Goal: Task Accomplishment & Management: Manage account settings

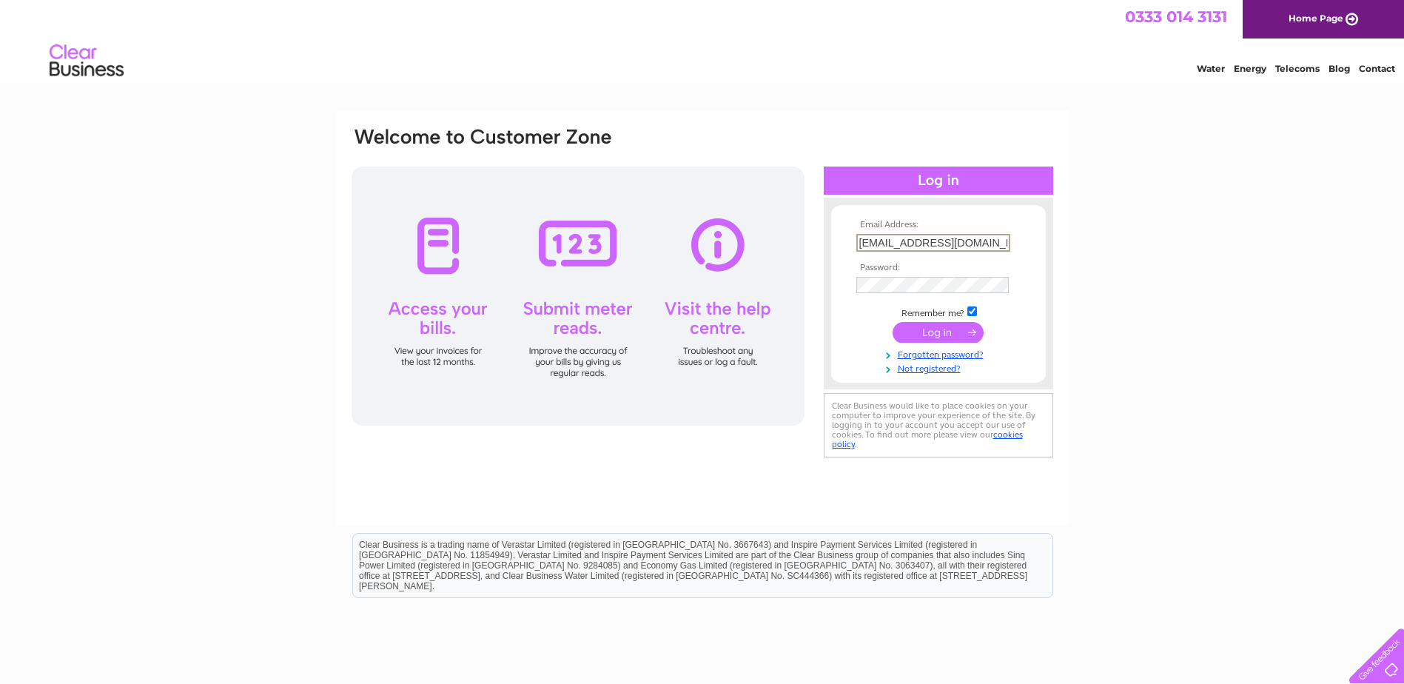
drag, startPoint x: 1004, startPoint y: 239, endPoint x: 559, endPoint y: 312, distance: 450.8
click at [559, 312] on div "Email Address: simonurquhart@btconnect.com Password:" at bounding box center [702, 293] width 705 height 335
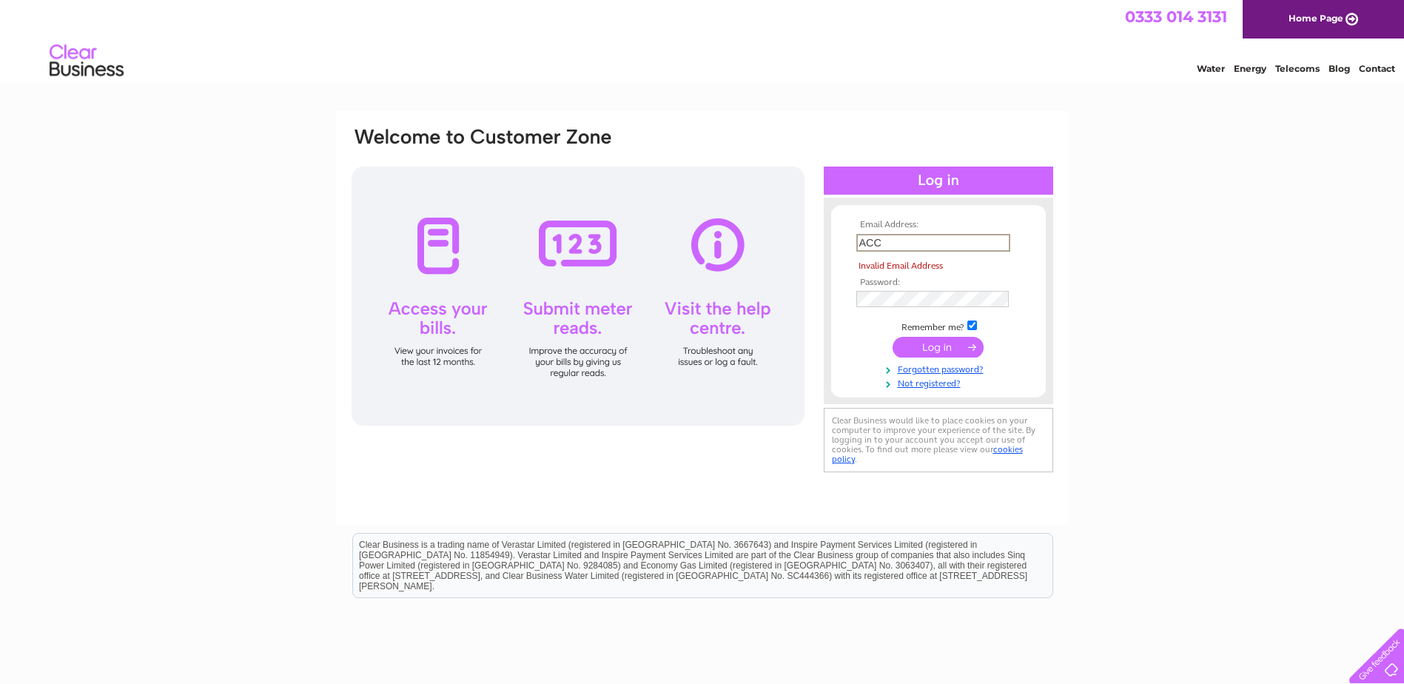
type input "accounts@simonurquhart.co.uk"
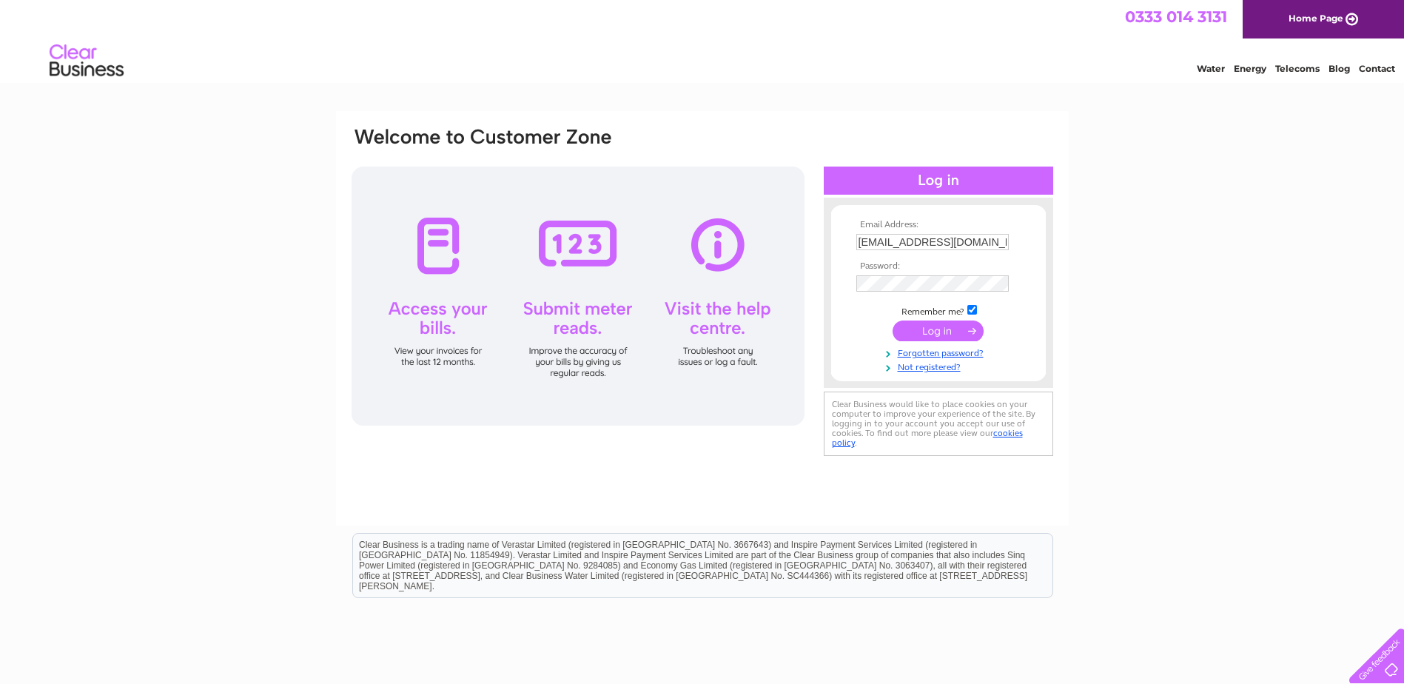
click at [950, 320] on td at bounding box center [939, 331] width 172 height 28
click at [944, 324] on input "submit" at bounding box center [938, 330] width 91 height 21
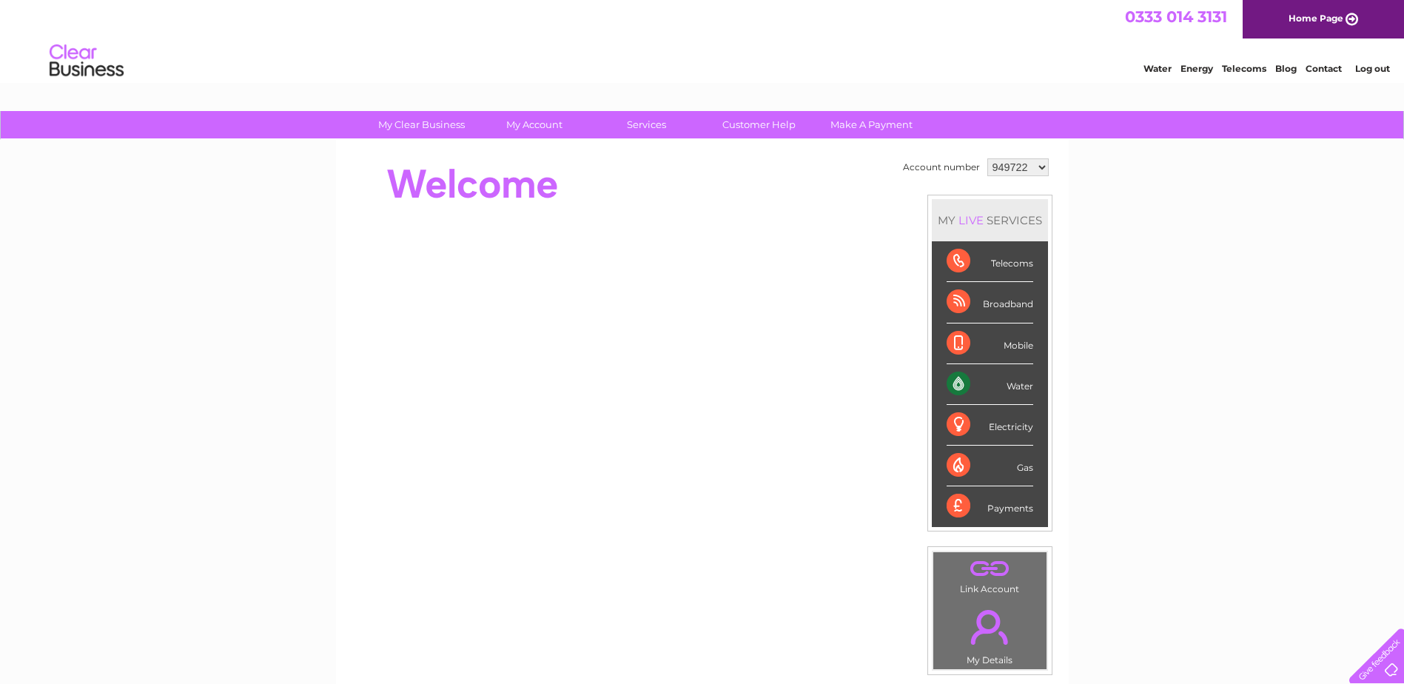
click at [1027, 164] on select "949722 1020540" at bounding box center [1017, 167] width 61 height 18
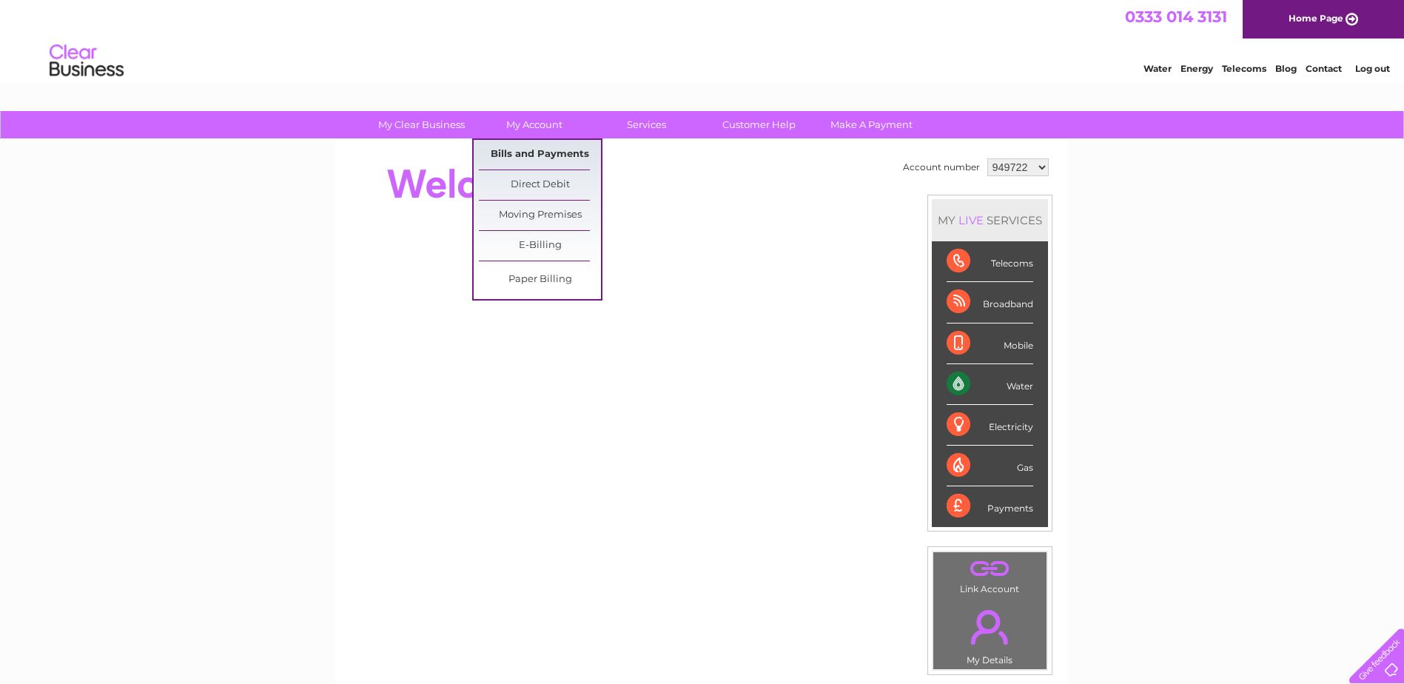
click at [557, 149] on link "Bills and Payments" at bounding box center [540, 155] width 122 height 30
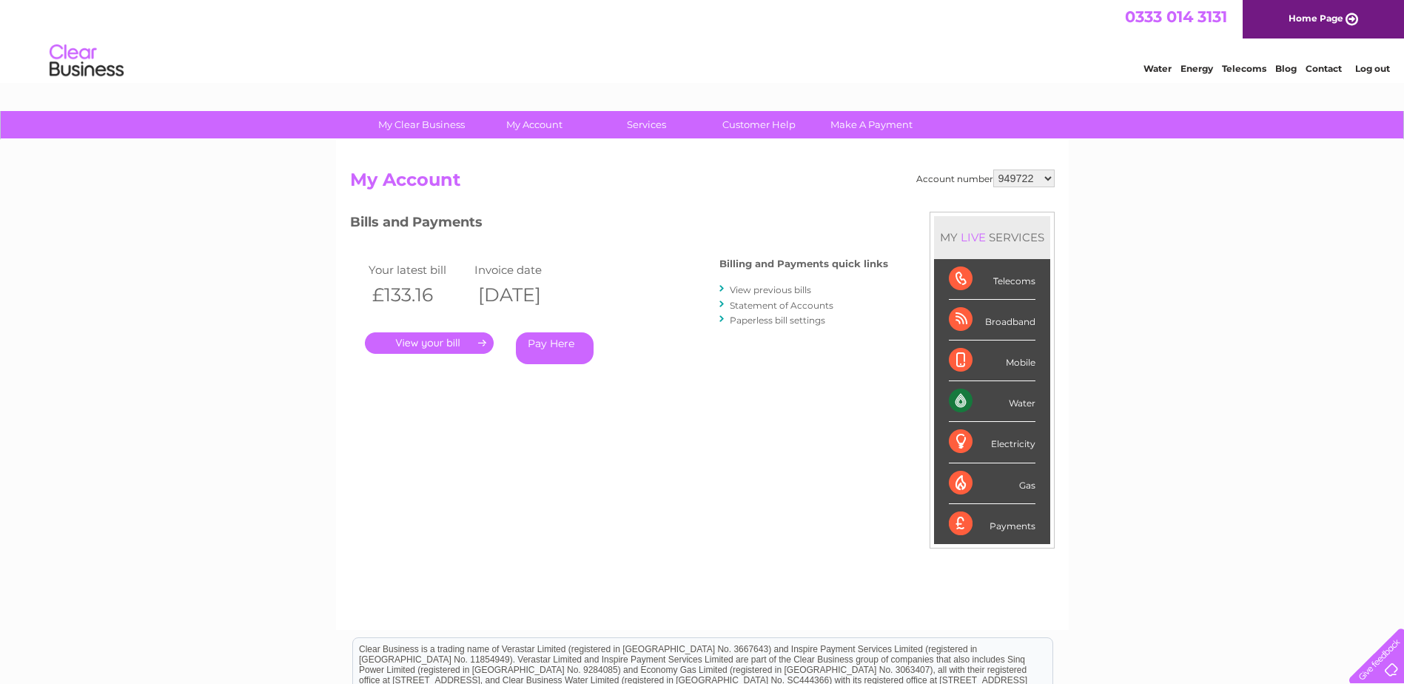
click at [1030, 176] on select "949722 1020540" at bounding box center [1023, 178] width 61 height 18
select select "1020540"
click at [993, 169] on select "949722 1020540" at bounding box center [1023, 178] width 61 height 18
click at [435, 341] on link "." at bounding box center [429, 342] width 129 height 21
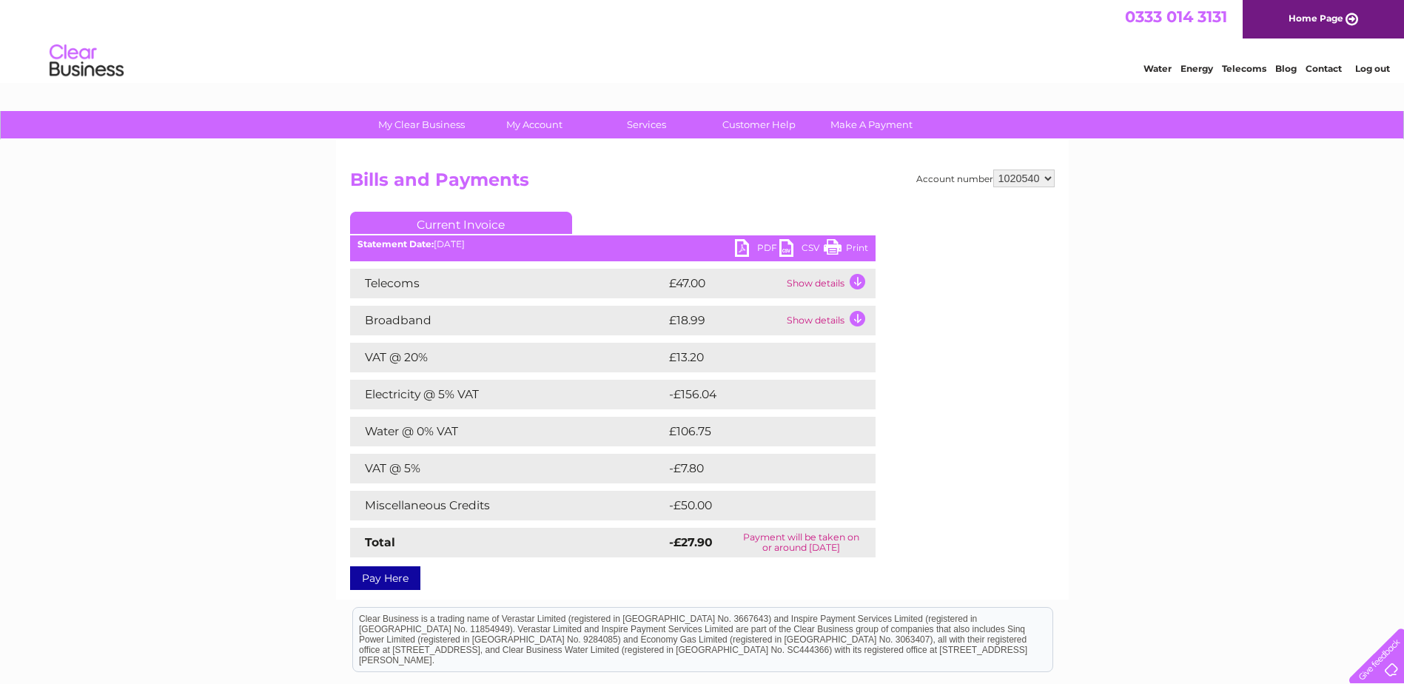
drag, startPoint x: 855, startPoint y: 243, endPoint x: 924, endPoint y: 198, distance: 82.5
click at [856, 243] on link "Print" at bounding box center [846, 249] width 44 height 21
click at [771, 241] on link "PDF" at bounding box center [757, 249] width 44 height 21
click at [1048, 184] on select "949722 1020540" at bounding box center [1023, 178] width 61 height 18
select select "949722"
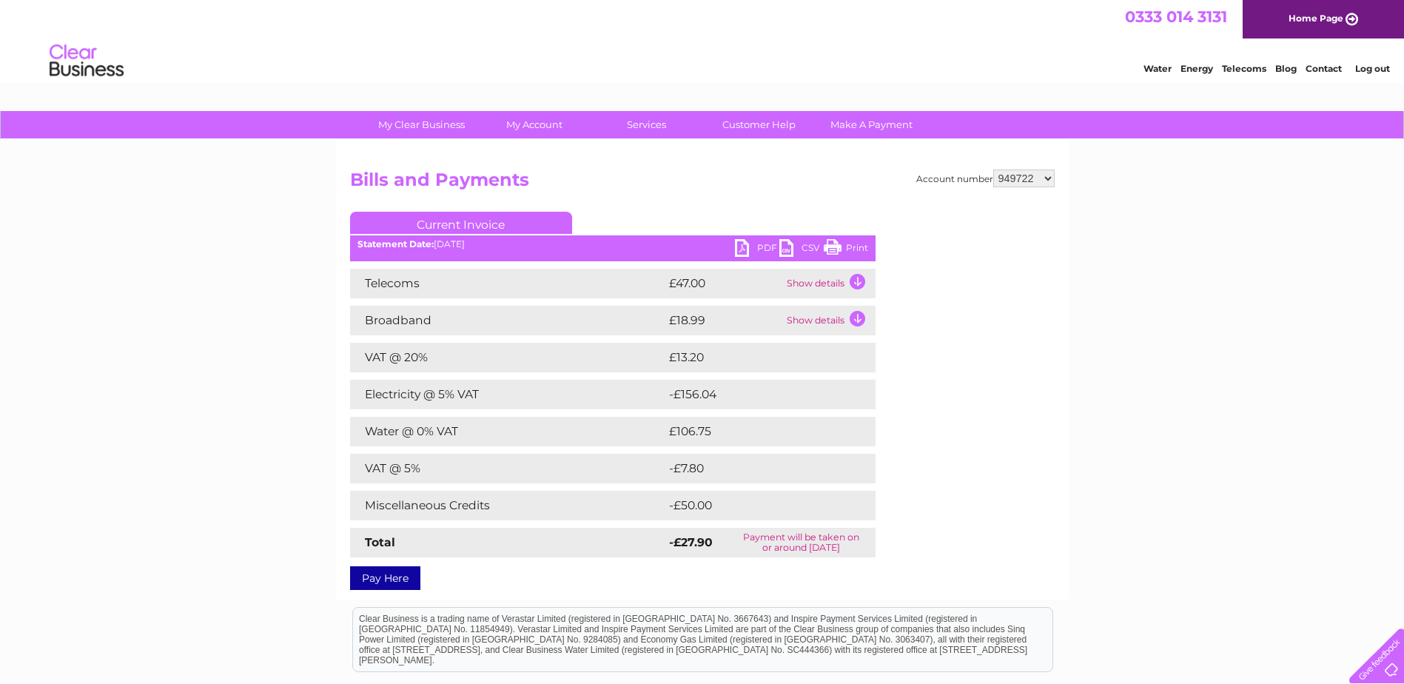
click at [993, 169] on select "949722 1020540" at bounding box center [1023, 178] width 61 height 18
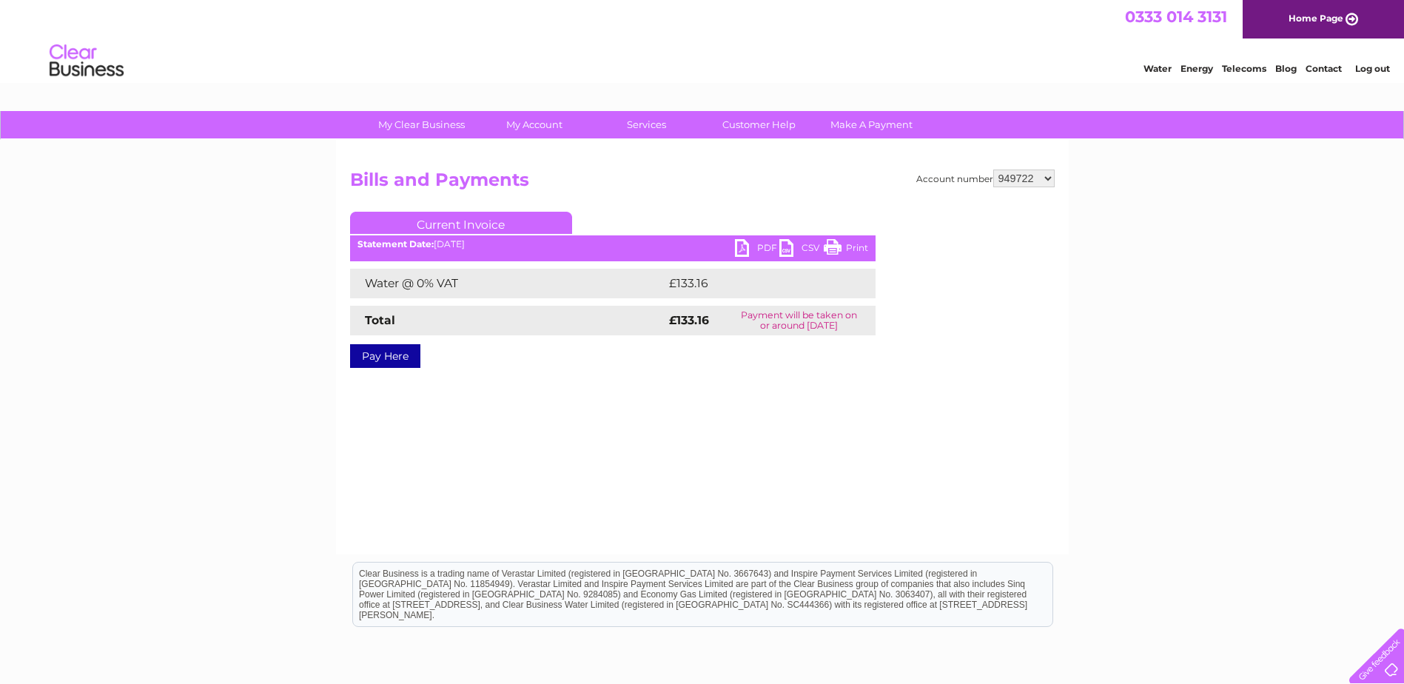
click at [1371, 68] on link "Log out" at bounding box center [1372, 68] width 35 height 11
